Goal: Task Accomplishment & Management: Complete application form

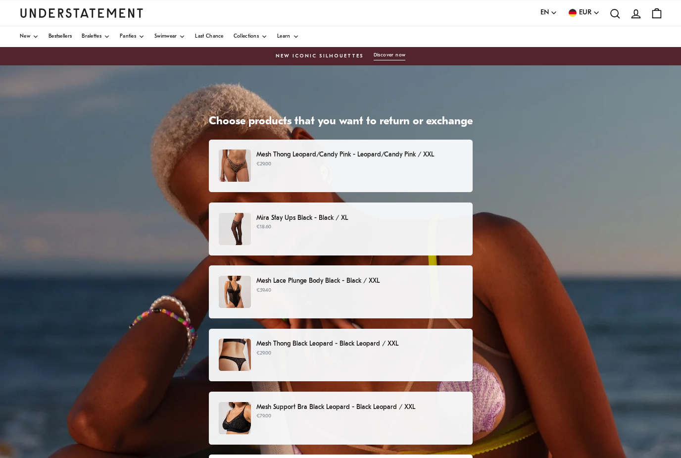
click at [395, 233] on div "Mira Stay Ups Black - Black / XL €18.60" at bounding box center [340, 229] width 243 height 32
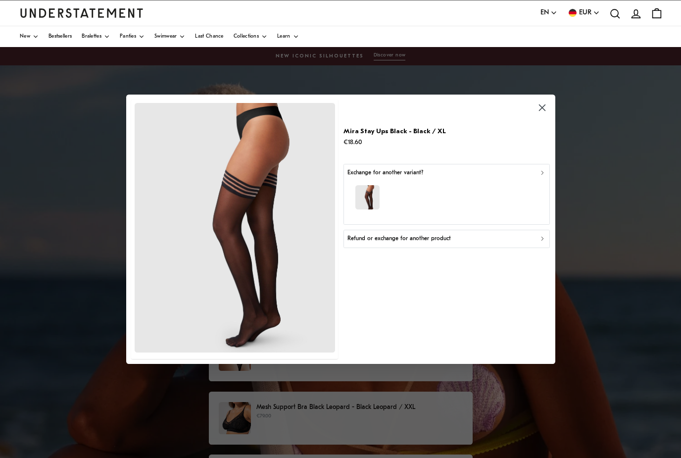
click at [541, 173] on icon "button" at bounding box center [541, 172] width 7 height 7
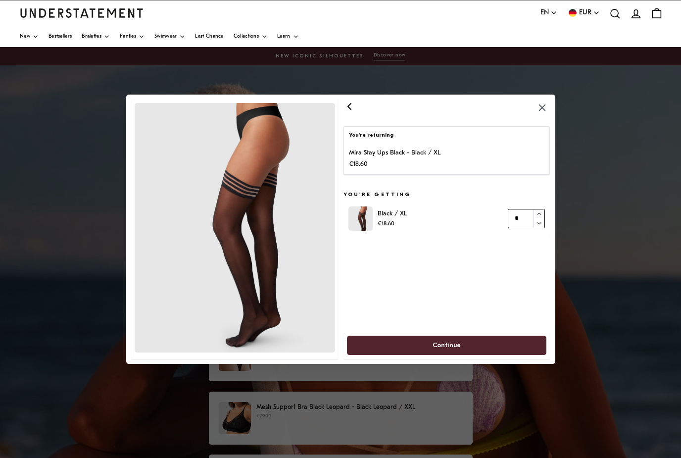
type input "*"
click at [542, 213] on button "button" at bounding box center [538, 213] width 11 height 9
click at [518, 344] on span "Continue" at bounding box center [447, 344] width 178 height 18
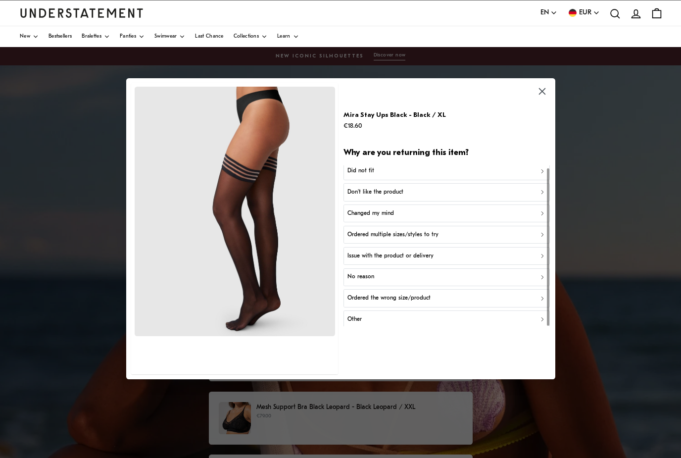
scroll to position [2, 0]
click at [542, 261] on button "Issue with the product or delivery" at bounding box center [446, 256] width 207 height 18
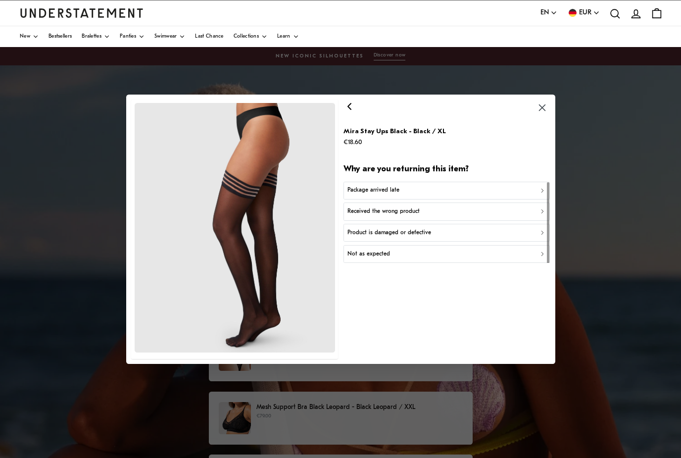
scroll to position [0, 0]
click at [441, 214] on div "Received the wrong product" at bounding box center [446, 211] width 198 height 9
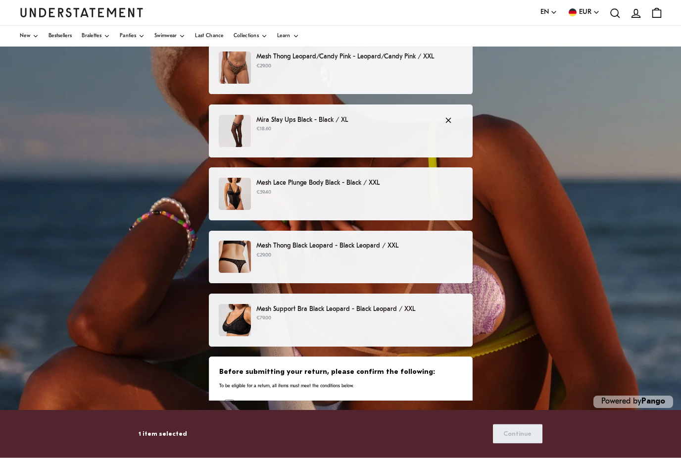
scroll to position [98, 0]
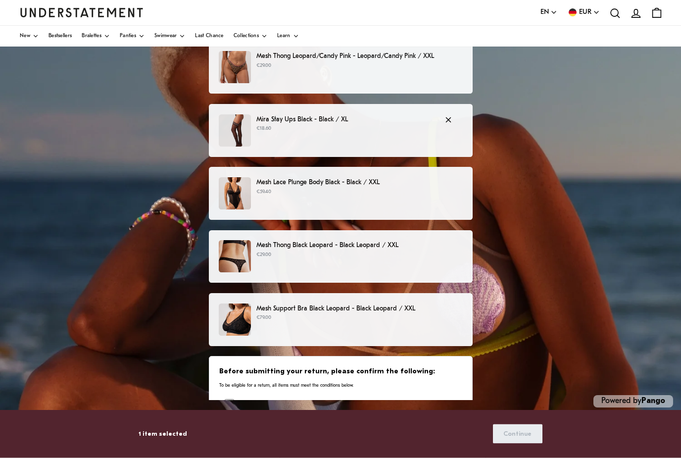
click at [407, 323] on div "Mesh Support Bra Black Leopard - Black Leopard / XXL €79.00" at bounding box center [340, 320] width 243 height 32
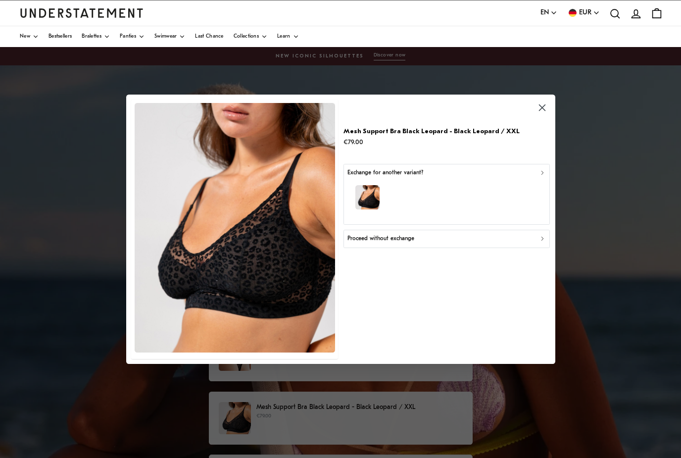
click at [532, 199] on div "button" at bounding box center [446, 198] width 198 height 43
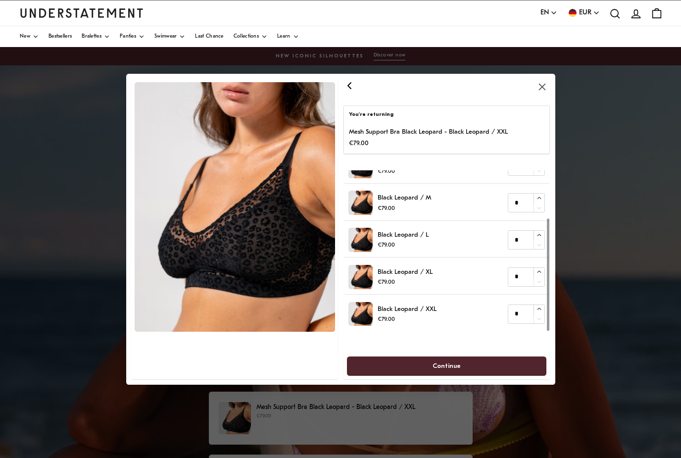
scroll to position [68, 0]
type input "*"
click at [543, 277] on button "button" at bounding box center [538, 272] width 11 height 9
click at [517, 374] on span "Continue" at bounding box center [447, 365] width 178 height 18
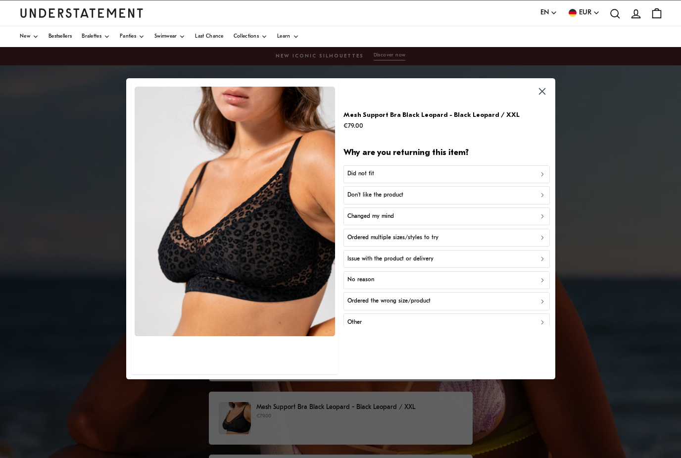
click at [543, 178] on icon "button" at bounding box center [541, 174] width 7 height 7
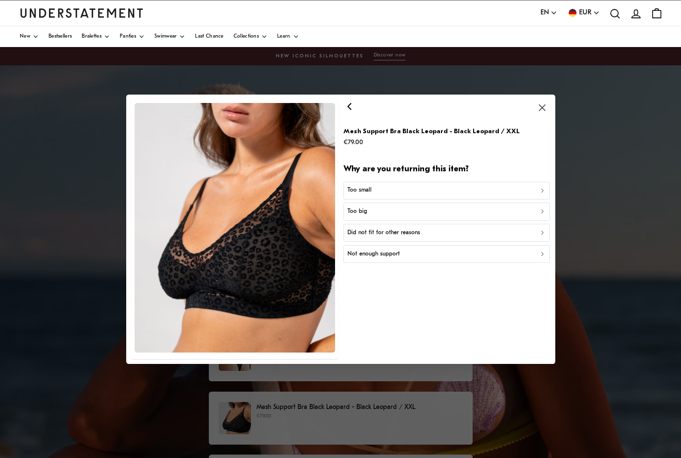
click at [540, 215] on icon "button" at bounding box center [541, 211] width 7 height 7
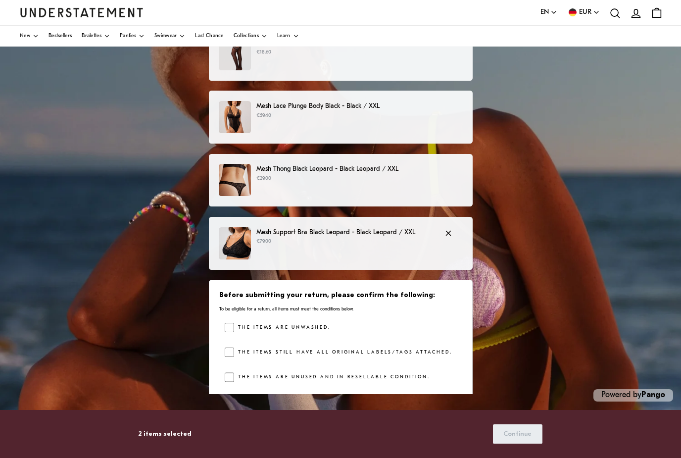
scroll to position [70, 0]
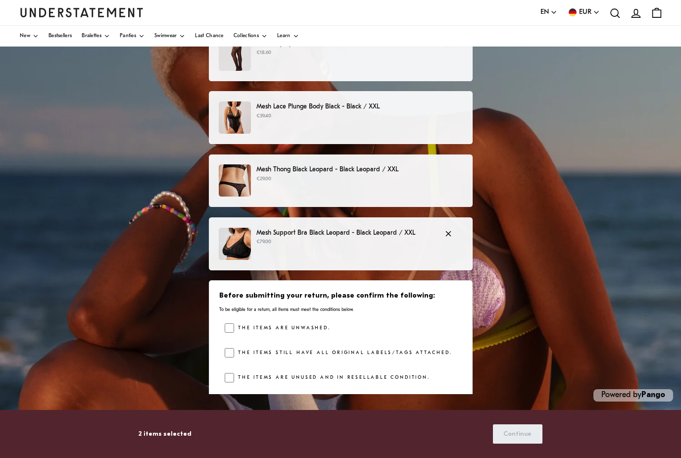
click at [216, 381] on div "Before submitting your return, please confirm the following: To be eligible for…" at bounding box center [341, 339] width 264 height 118
click at [529, 443] on span "Continue" at bounding box center [517, 433] width 28 height 18
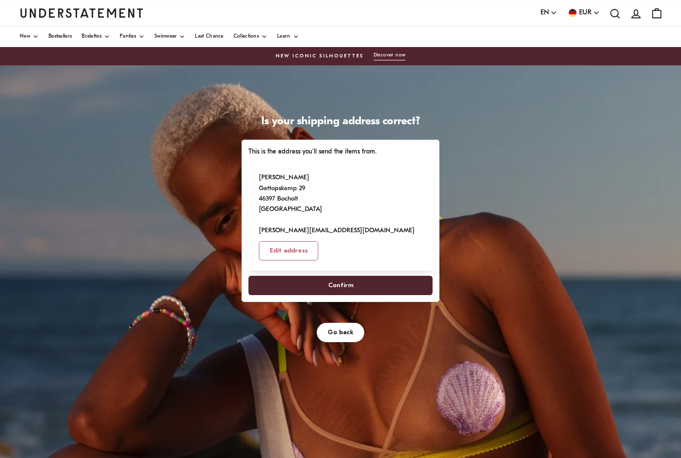
click at [381, 276] on span "Confirm" at bounding box center [340, 285] width 162 height 18
select select "**"
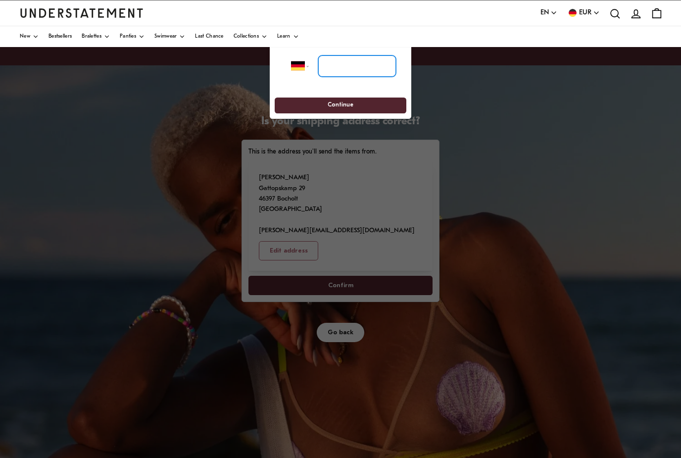
click at [357, 77] on input "tel" at bounding box center [357, 66] width 78 height 22
type input "**********"
click at [381, 109] on span "Continue" at bounding box center [339, 105] width 113 height 15
click at [376, 106] on span "Continue" at bounding box center [339, 105] width 113 height 15
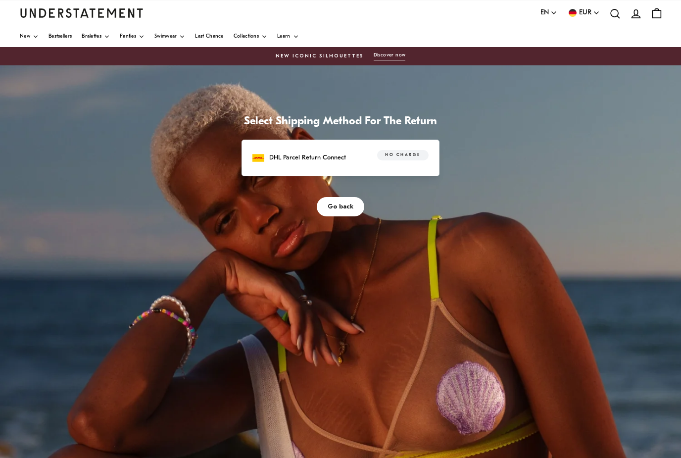
click at [406, 159] on label "No charge" at bounding box center [403, 155] width 52 height 10
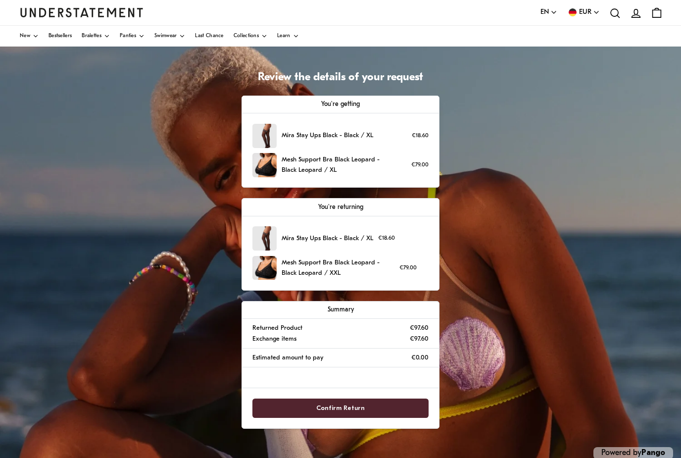
scroll to position [44, 0]
click at [387, 407] on span "Confirm Return" at bounding box center [340, 408] width 155 height 18
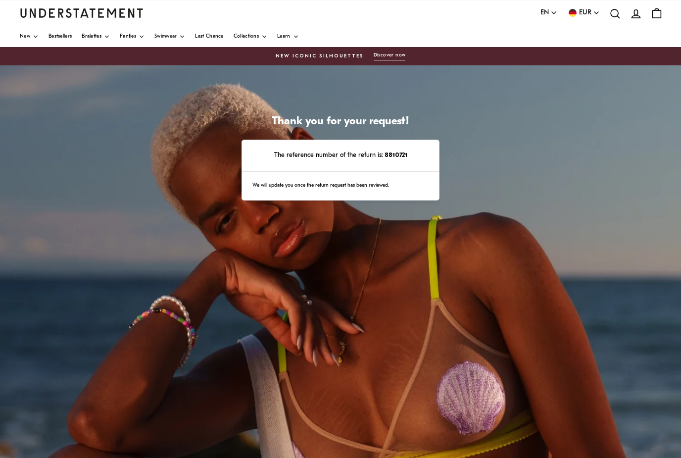
click at [554, 307] on div "Thank you for your request! The reference number of the return is: 8810721 We w…" at bounding box center [340, 312] width 681 height 495
